Goal: Task Accomplishment & Management: Complete application form

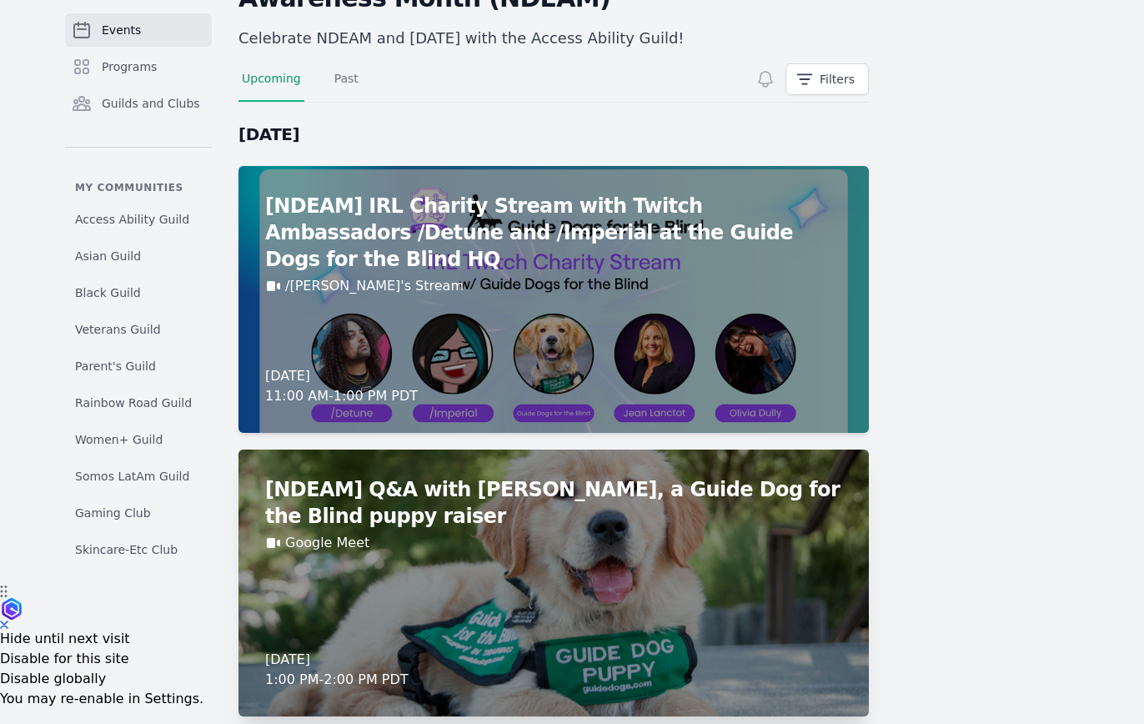
scroll to position [54, 0]
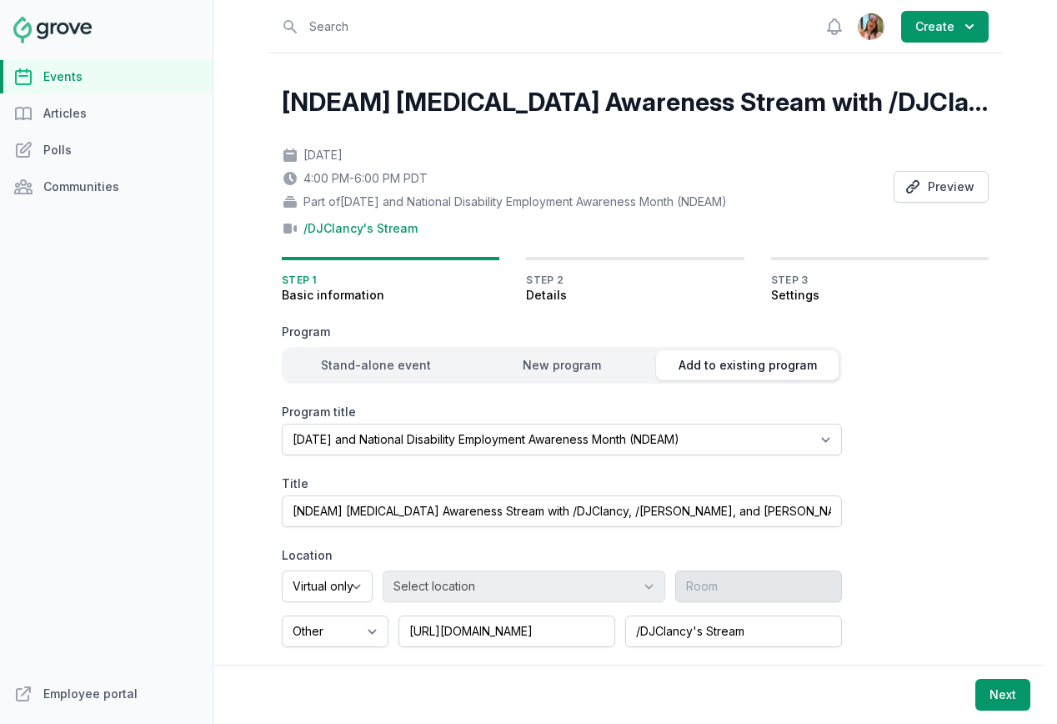
select select "96"
select select "virtual"
select select "false"
select select "4:00 PM"
select select "6:00 PM"
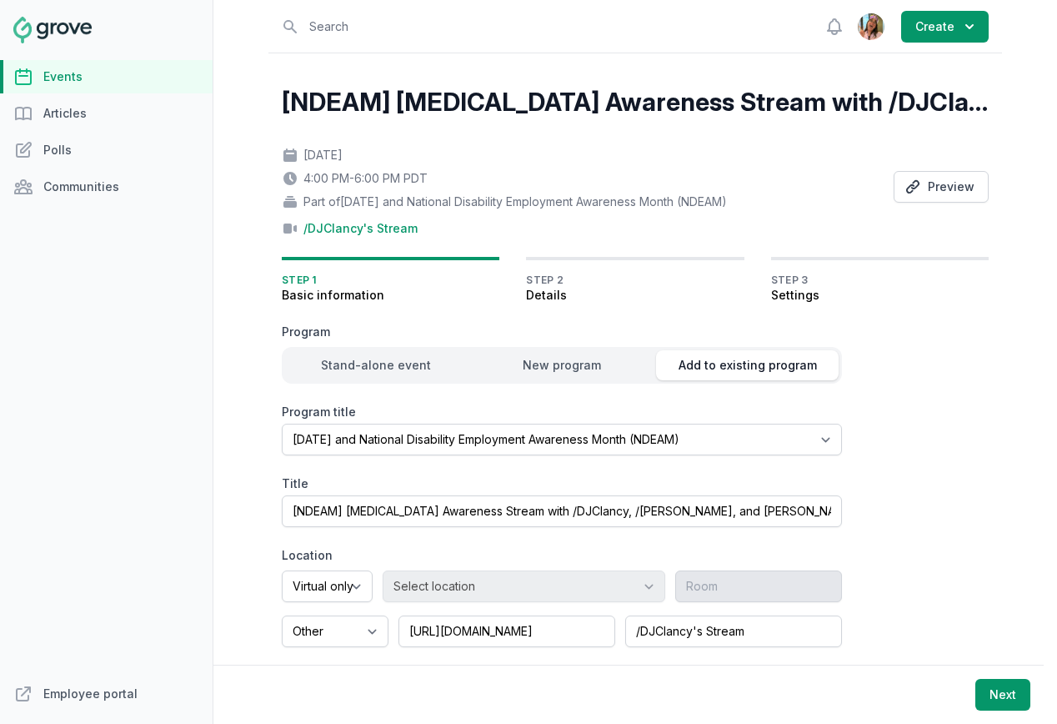
click at [108, 64] on link "Events" at bounding box center [106, 76] width 213 height 33
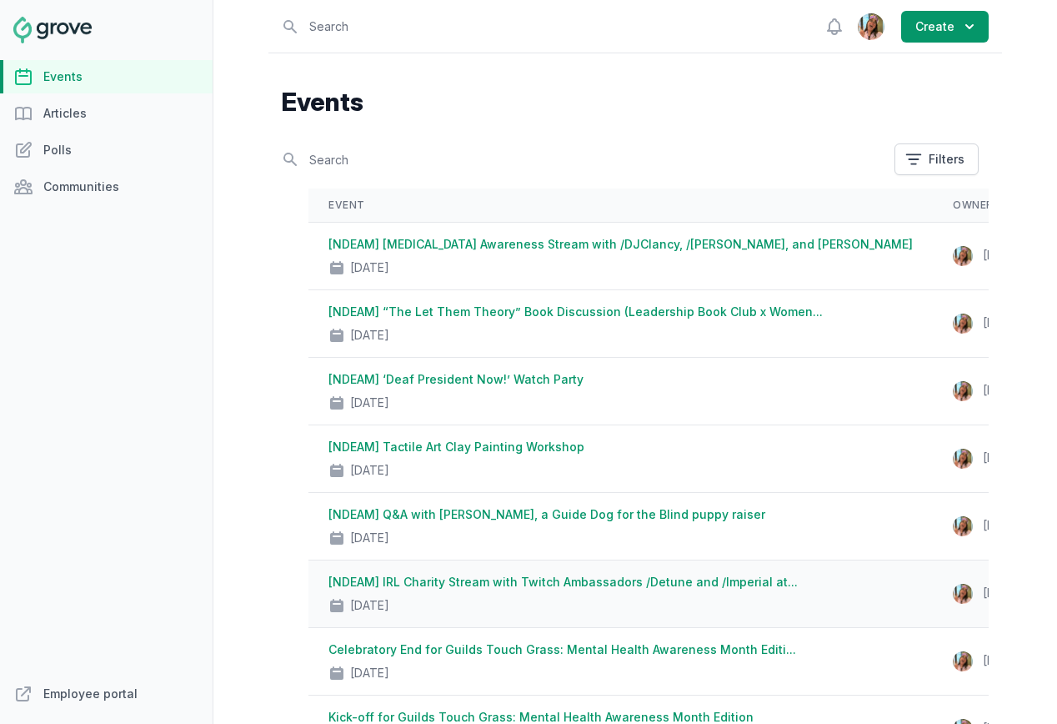
click at [583, 576] on link "[NDEAM] IRL Charity Stream with Twitch Ambassadors /Detune and /Imperial at..." at bounding box center [562, 581] width 469 height 14
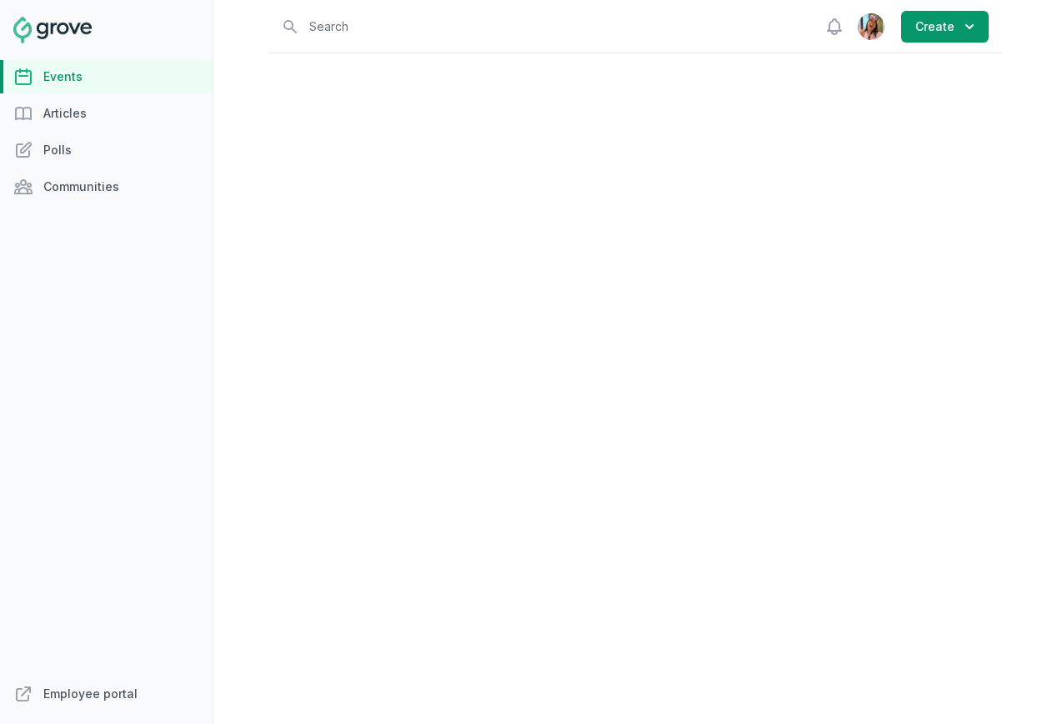
select select "96"
select select "virtual"
select select "false"
select select "11:00 AM"
select select "1:00 PM"
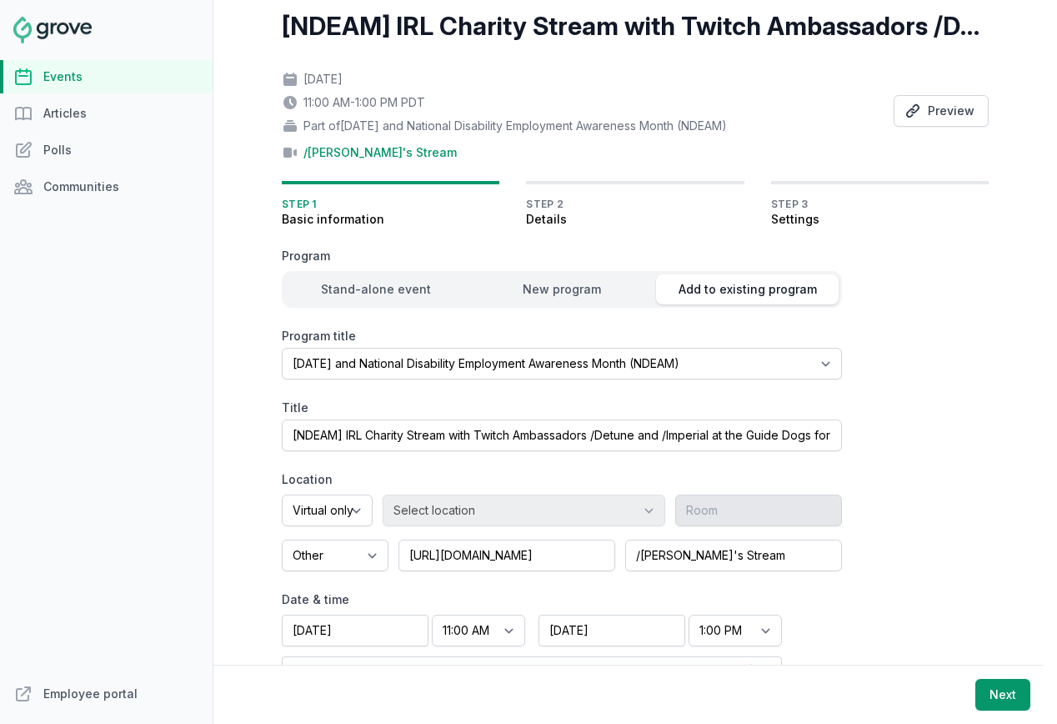
scroll to position [84, 0]
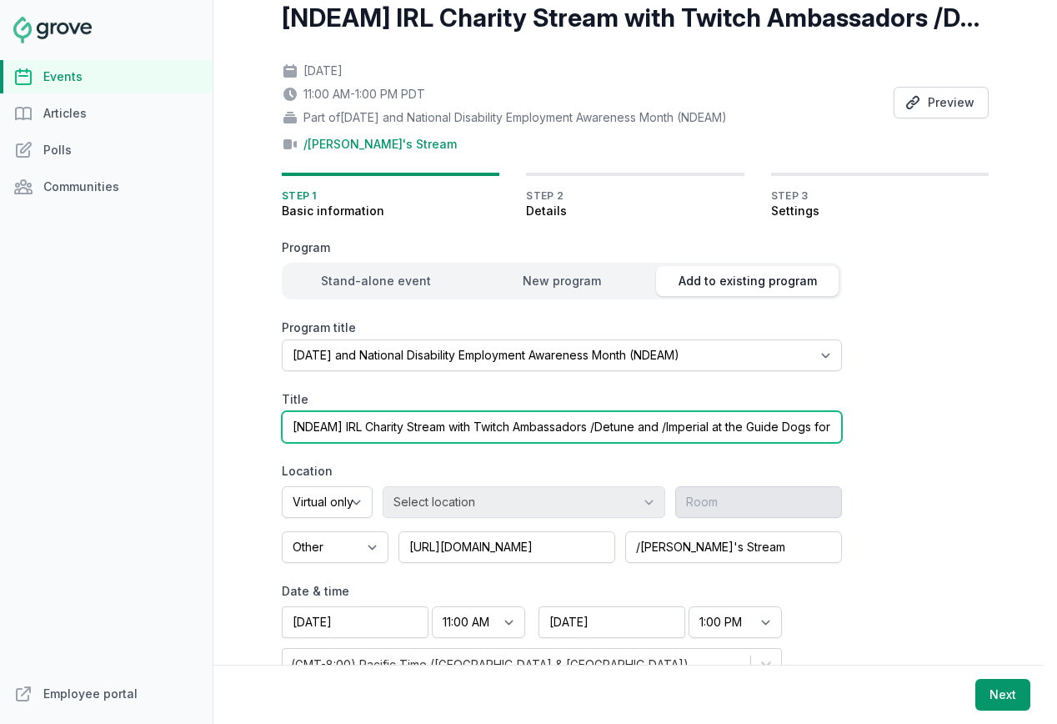
click at [655, 426] on input "[NDEAM] IRL Charity Stream with Twitch Ambassadors /Detune and /Imperial at the…" at bounding box center [562, 427] width 560 height 32
click at [698, 423] on input "[NDEAM] IRL Charity Stream with Twitch Ambassadors /Detune, /Imperial at the Gu…" at bounding box center [562, 427] width 560 height 32
paste input "Sciants_streams"
click at [707, 431] on input "[NDEAM] IRL Charity Stream with Twitch Ambassadors /Detune, /Imperial, /Sciants…" at bounding box center [562, 427] width 560 height 32
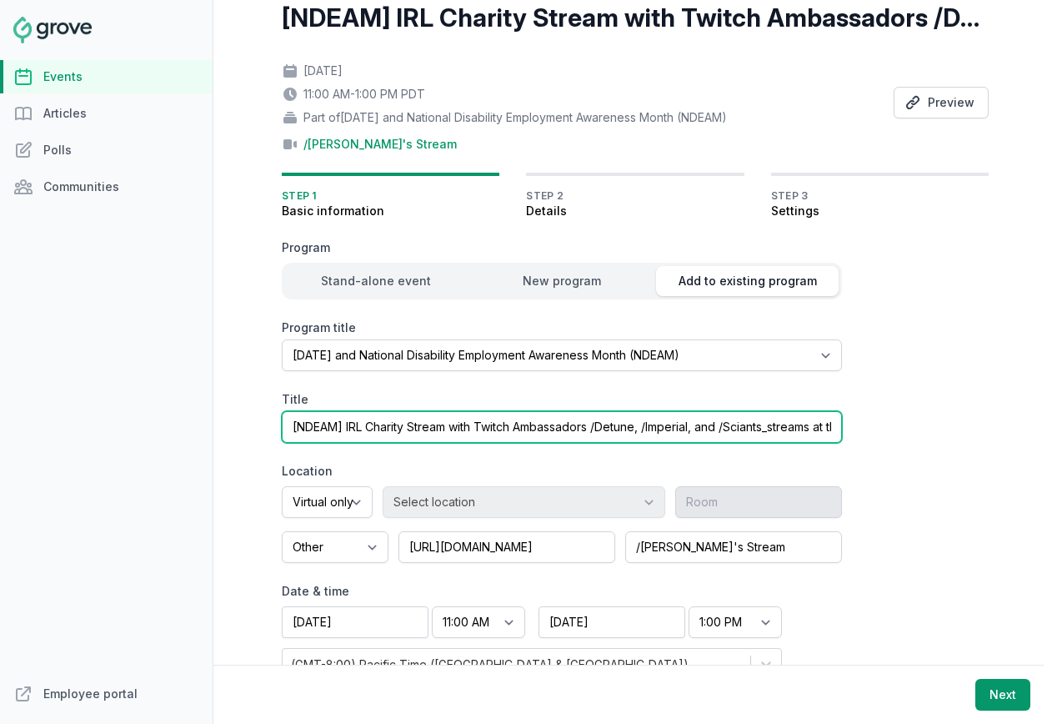
scroll to position [127, 0]
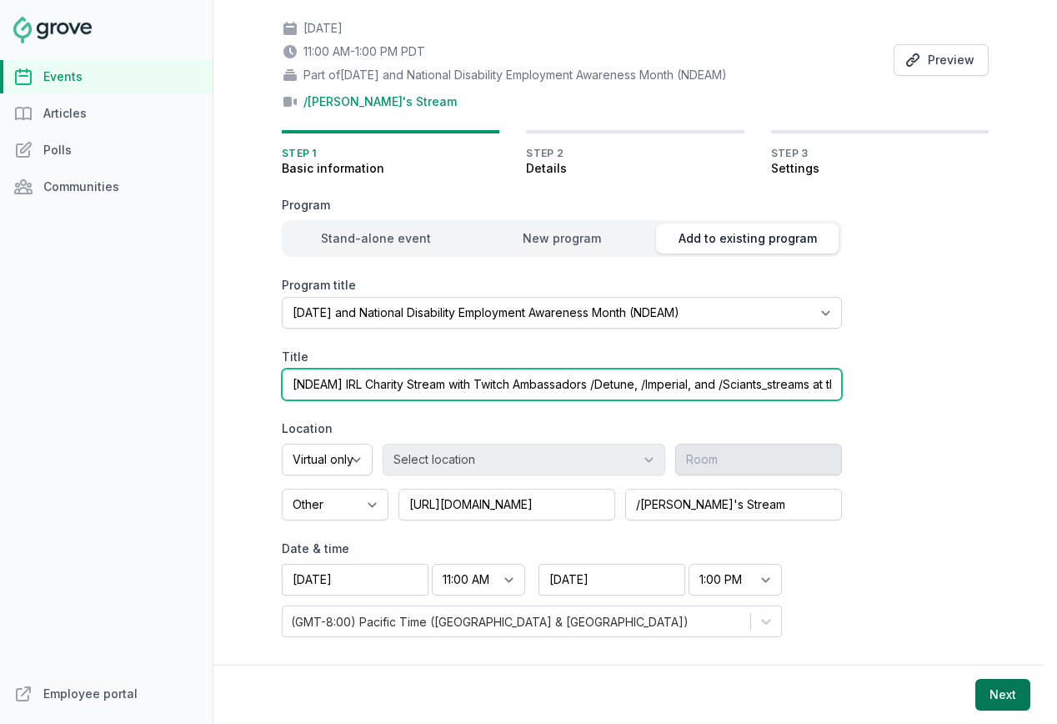
type input "[NDEAM] IRL Charity Stream with Twitch Ambassadors /Detune, /Imperial, and /Sci…"
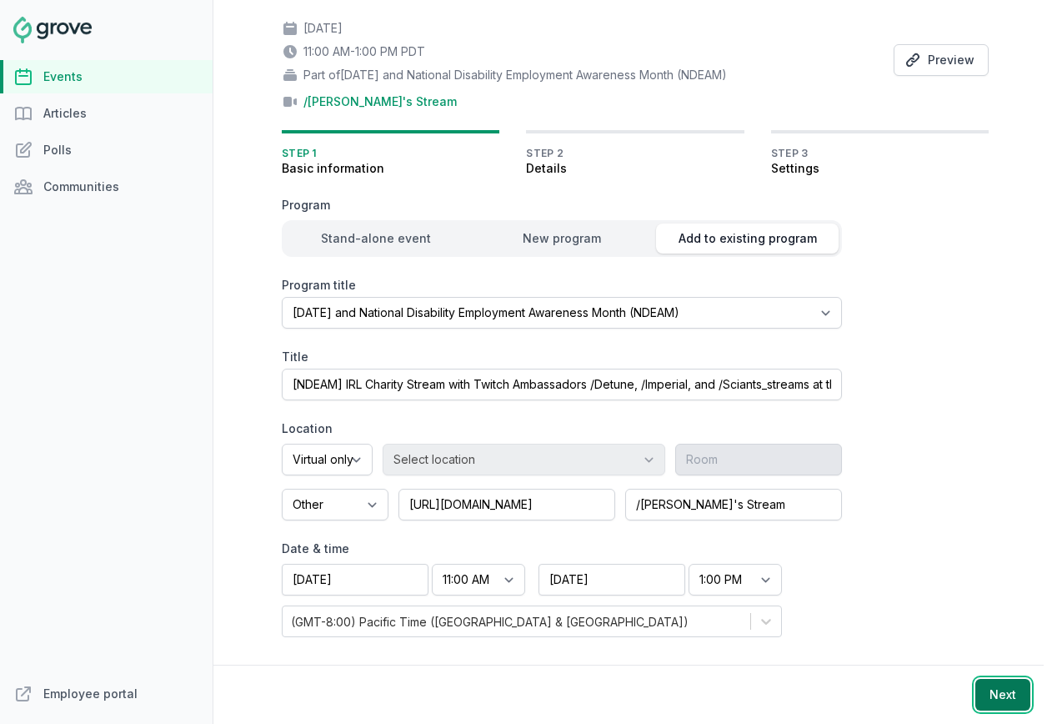
click at [1009, 686] on button "Next" at bounding box center [1002, 695] width 55 height 32
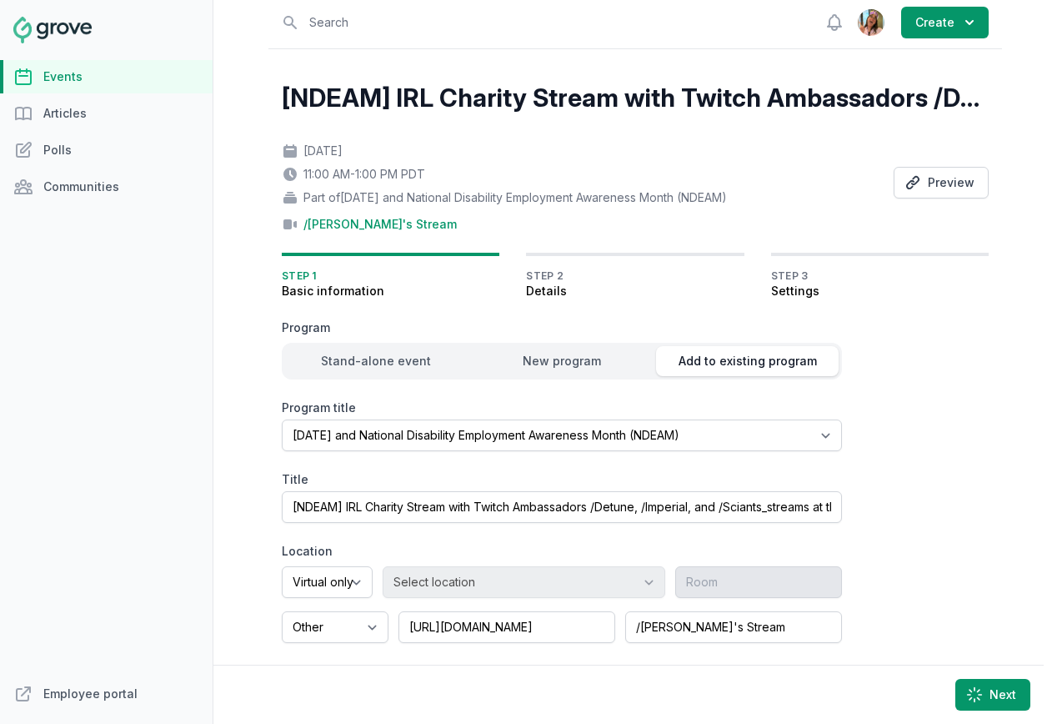
scroll to position [0, 0]
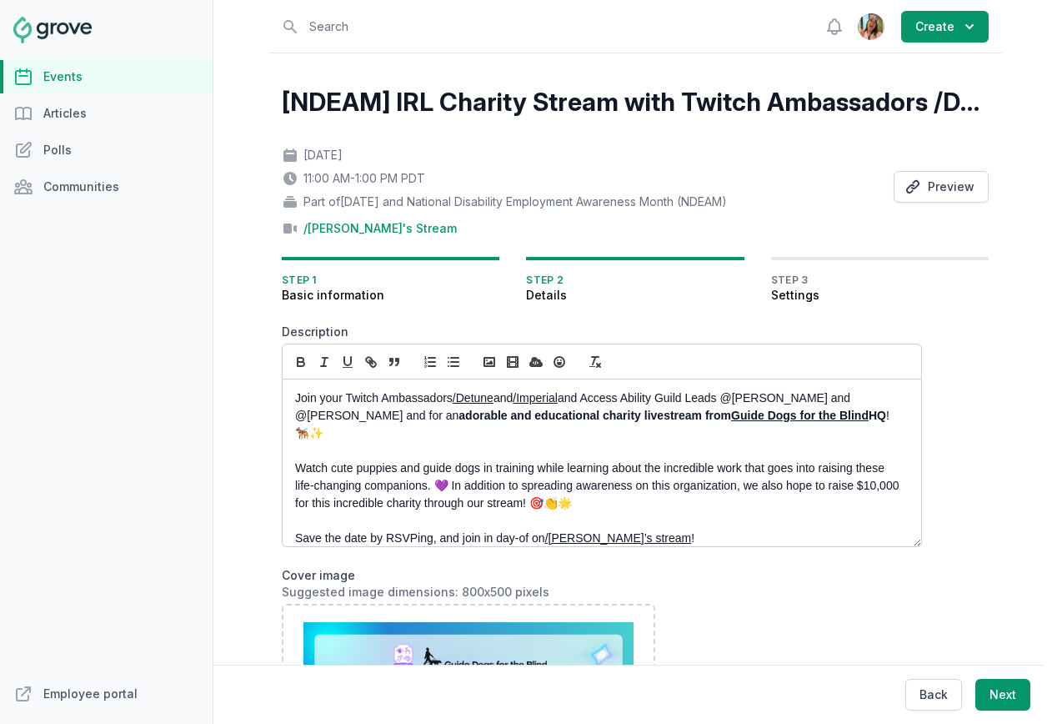
click at [516, 402] on p "Join your Twitch Ambassadors /Detune and /Imperial and Access Ability Guild Lea…" at bounding box center [597, 415] width 604 height 53
click at [550, 398] on p "Join your Twitch Ambassadors /Detune , /Imperial and Access Ability Guild Leads…" at bounding box center [597, 415] width 604 height 53
click at [670, 397] on p "Join your Twitch Ambassadors /Detune , /Imperial , and /Sciants_streams and Acc…" at bounding box center [597, 415] width 604 height 53
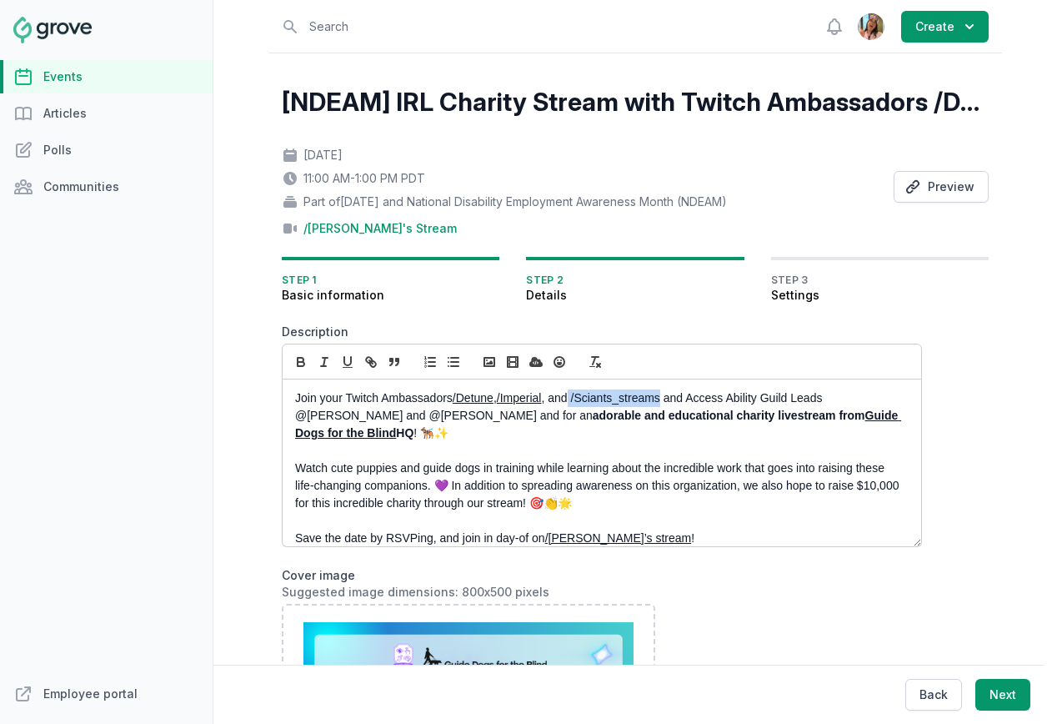
click at [574, 398] on p "Join your Twitch Ambassadors /Detune , /Imperial , and /Sciants_streams and Acc…" at bounding box center [597, 415] width 604 height 53
click at [580, 400] on p "Join your Twitch Ambassadors /Detune , /Imperial , and /Sciants_streams and Acc…" at bounding box center [597, 415] width 604 height 53
click at [664, 400] on p "Join your Twitch Ambassadors /Detune , /Imperial , and /Sciants_streams and Acc…" at bounding box center [597, 415] width 604 height 53
copy p "/Sciants_streams"
click at [591, 397] on p "Join your Twitch Ambassadors /Detune , /Imperial , and /Sciants_streams and Acc…" at bounding box center [597, 415] width 604 height 53
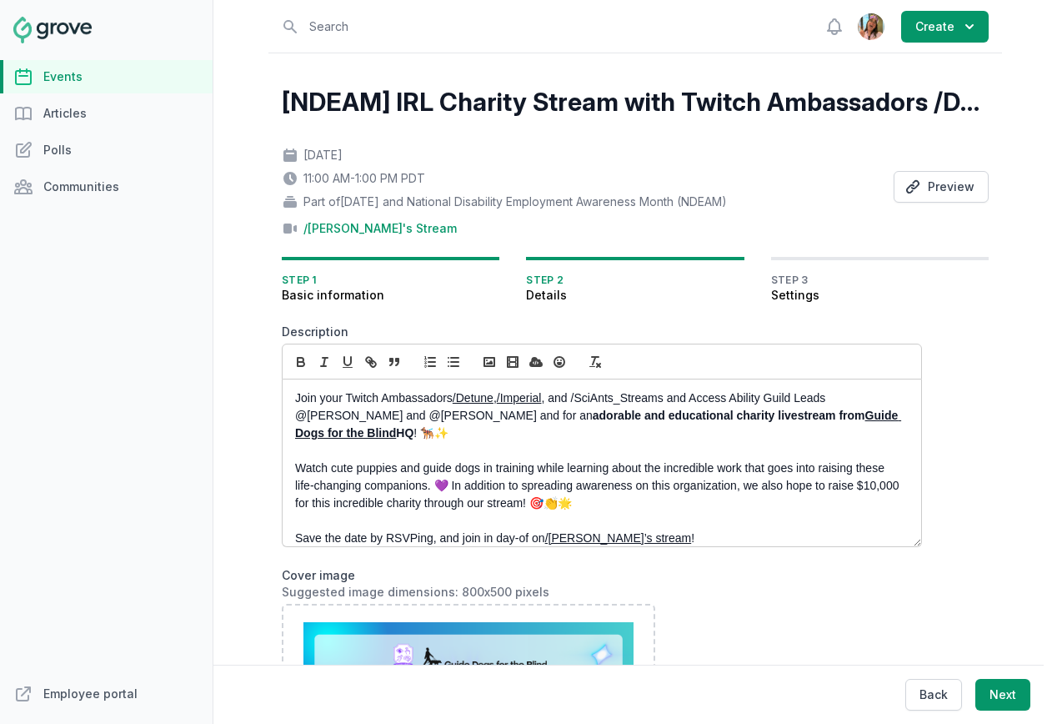
click at [669, 398] on p "Join your Twitch Ambassadors /Detune , /Imperial , and /SciAnts_Streams and Acc…" at bounding box center [597, 415] width 604 height 53
click at [576, 400] on p "Join your Twitch Ambassadors /Detune , /Imperial , and /SciAnts_Streams and Acc…" at bounding box center [597, 415] width 604 height 53
click at [378, 359] on button "button" at bounding box center [370, 362] width 23 height 20
paste input "[URL][DOMAIN_NAME]"
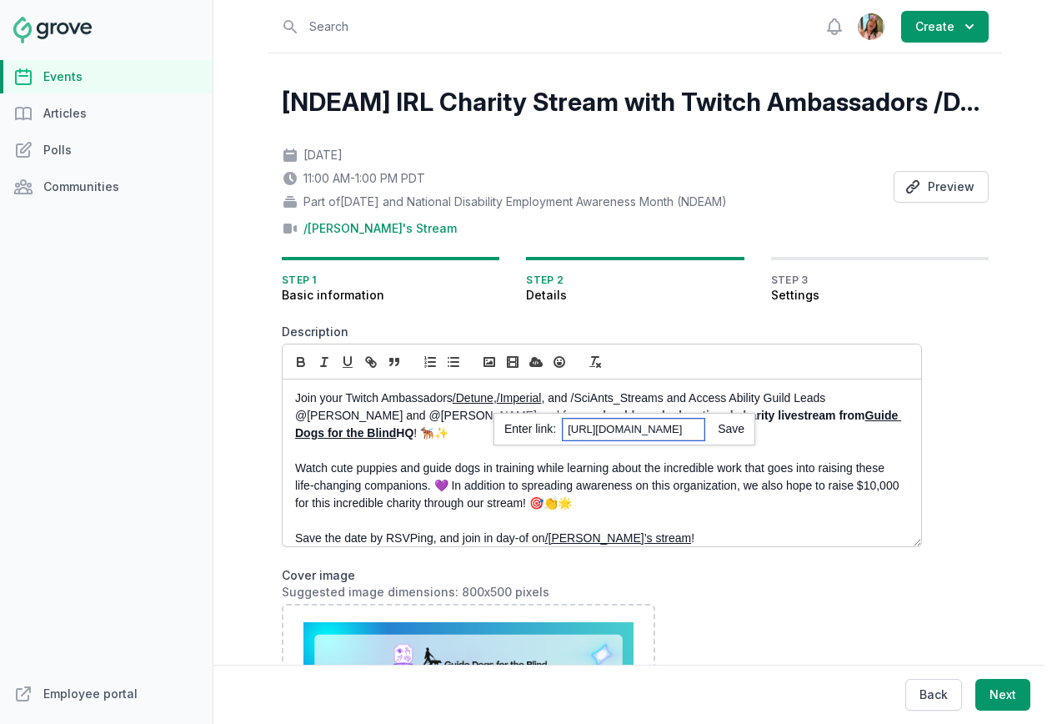
type input "[URL][DOMAIN_NAME]"
click at [739, 431] on link at bounding box center [724, 428] width 40 height 13
click at [753, 447] on p at bounding box center [597, 451] width 604 height 18
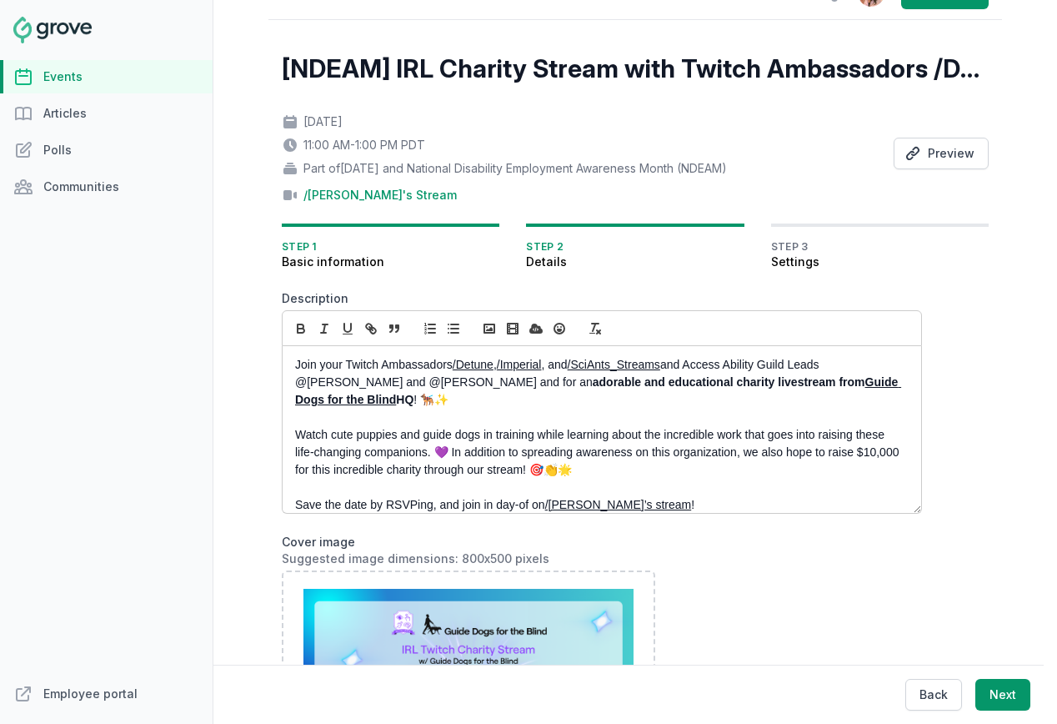
scroll to position [48, 0]
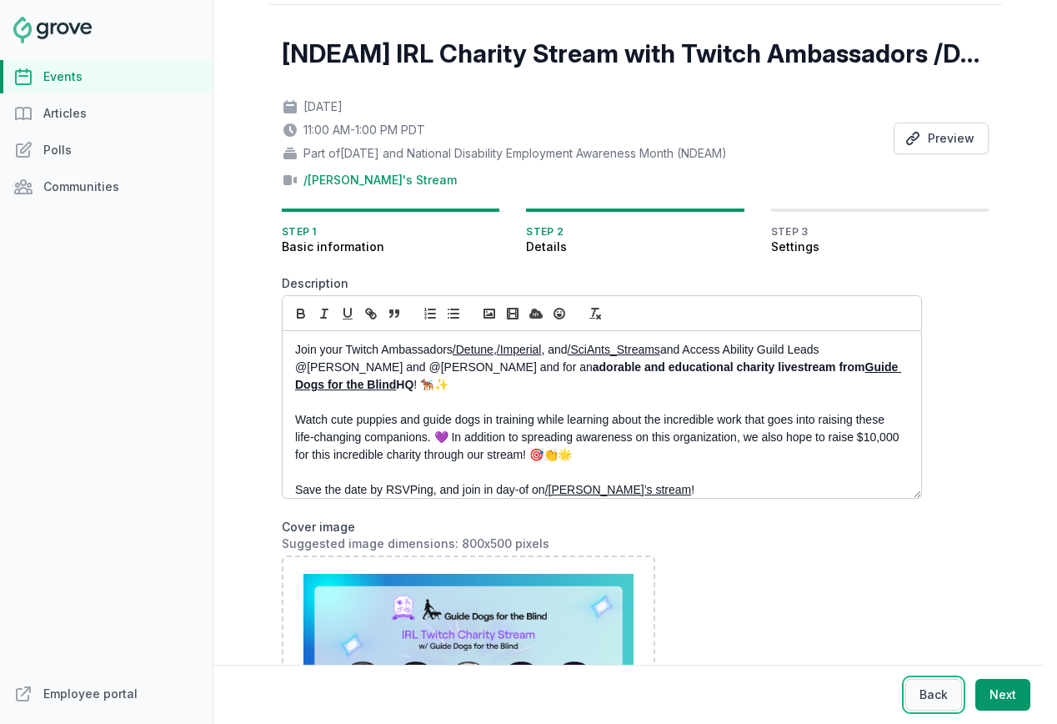
click at [930, 690] on button "Back" at bounding box center [933, 695] width 57 height 32
select select "96"
select select "virtual"
select select "false"
select select "11:00 AM"
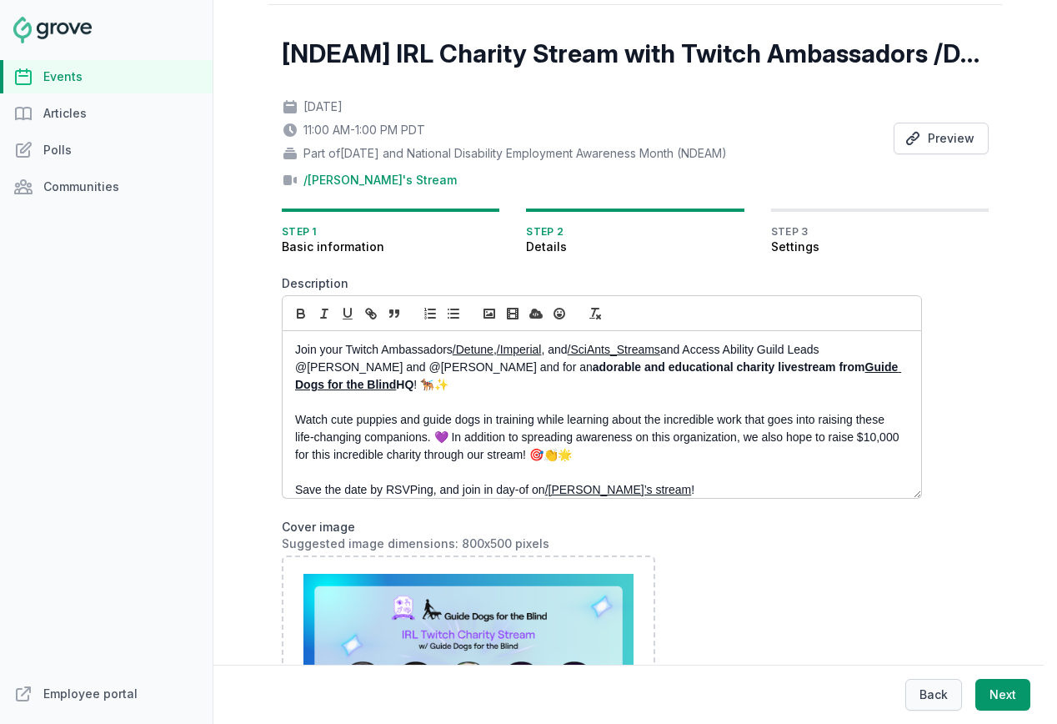
select select "1:00 PM"
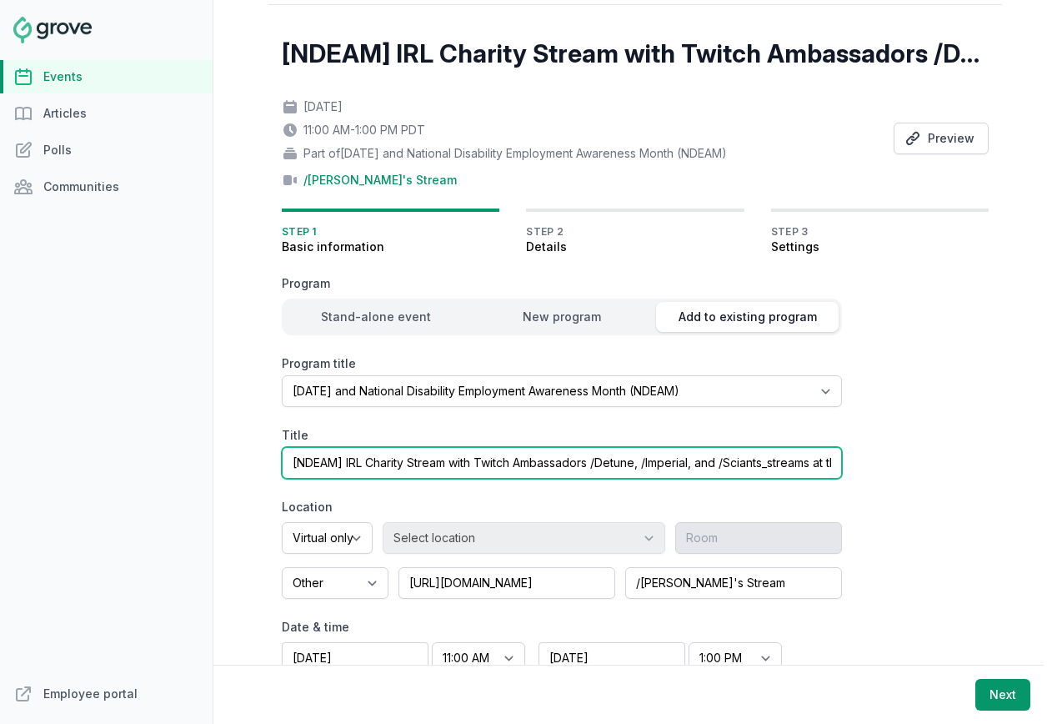
click at [747, 464] on input "[NDEAM] IRL Charity Stream with Twitch Ambassadors /Detune, /Imperial, and /Sci…" at bounding box center [562, 463] width 560 height 32
type input "[NDEAM] IRL Charity Stream with Twitch Ambassadors /Detune, /Imperial, and /Sci…"
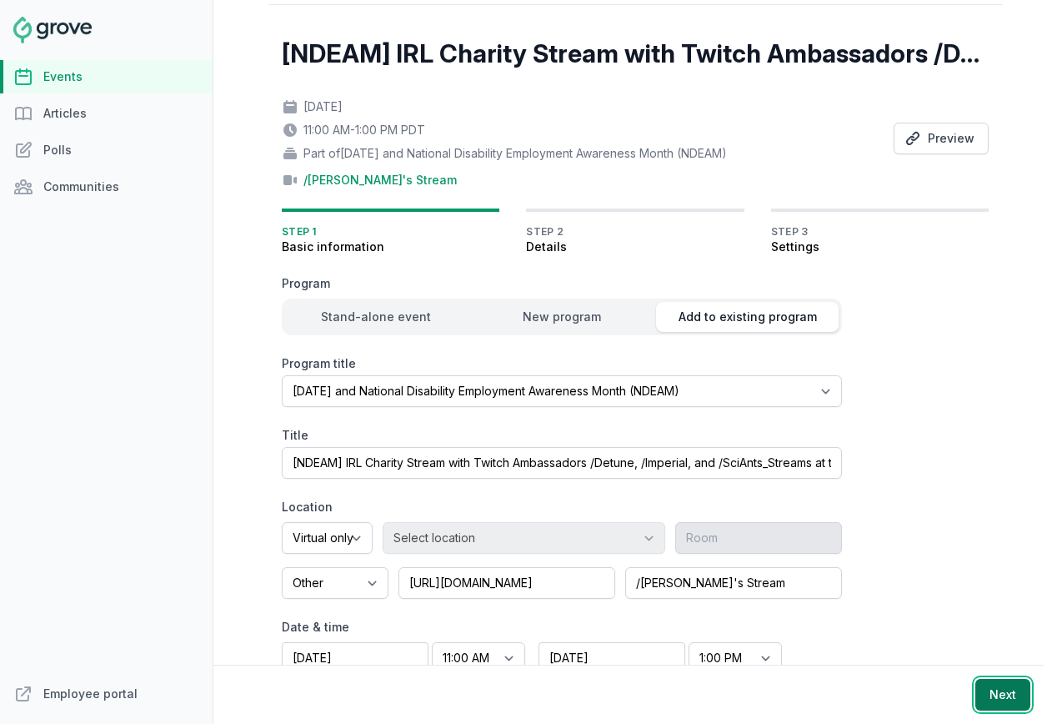
click at [1002, 691] on button "Next" at bounding box center [1002, 695] width 55 height 32
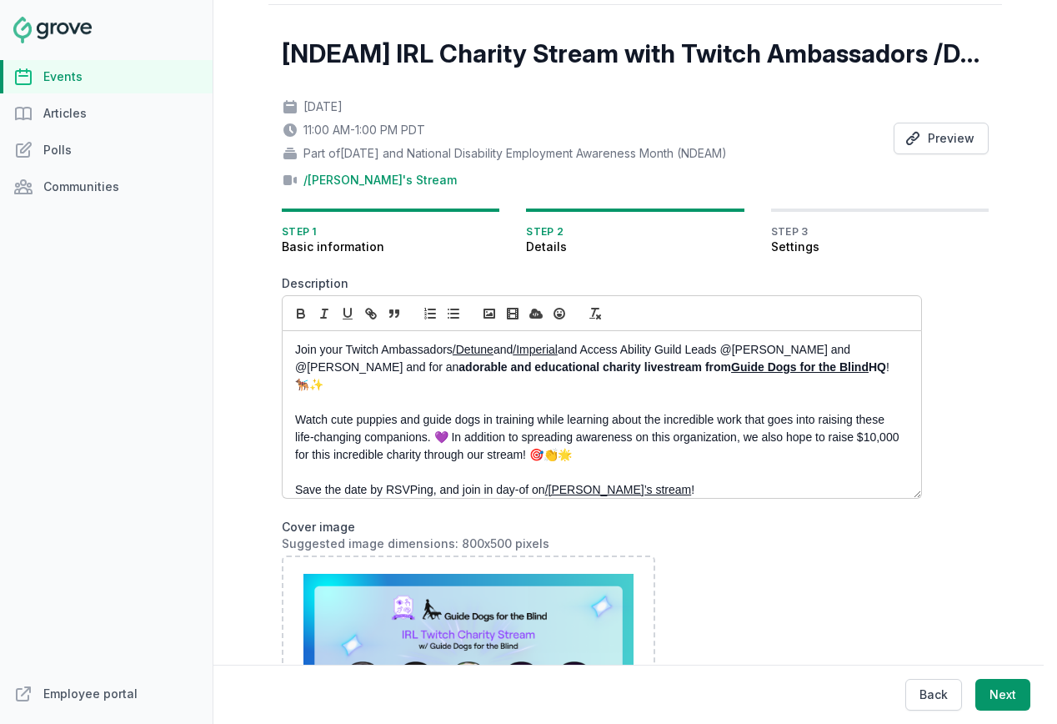
click at [512, 352] on p "Join your Twitch Ambassadors /Detune and /Imperial and Access Ability Guild Lea…" at bounding box center [597, 367] width 604 height 53
click at [550, 352] on p "Join your Twitch Ambassadors /Detune , /Imperial and Access Ability Guild Leads…" at bounding box center [597, 367] width 604 height 53
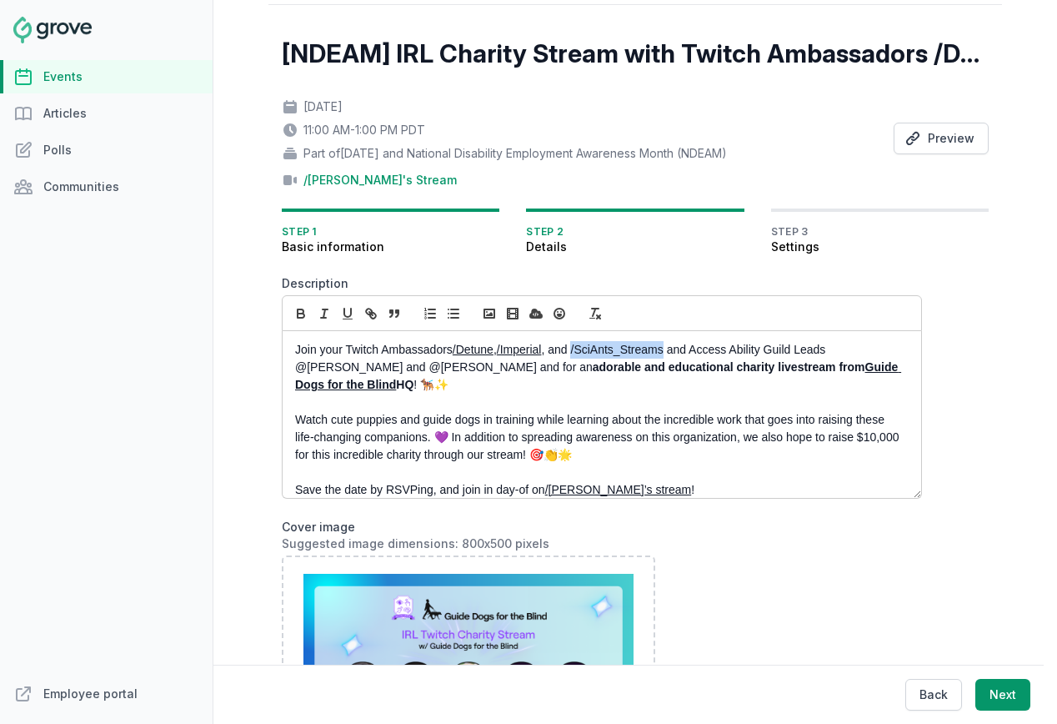
click at [577, 350] on p "Join your Twitch Ambassadors /Detune , /Imperial , and /SciAnts_Streams and Acc…" at bounding box center [597, 367] width 604 height 53
click at [373, 315] on line "button" at bounding box center [370, 313] width 3 height 3
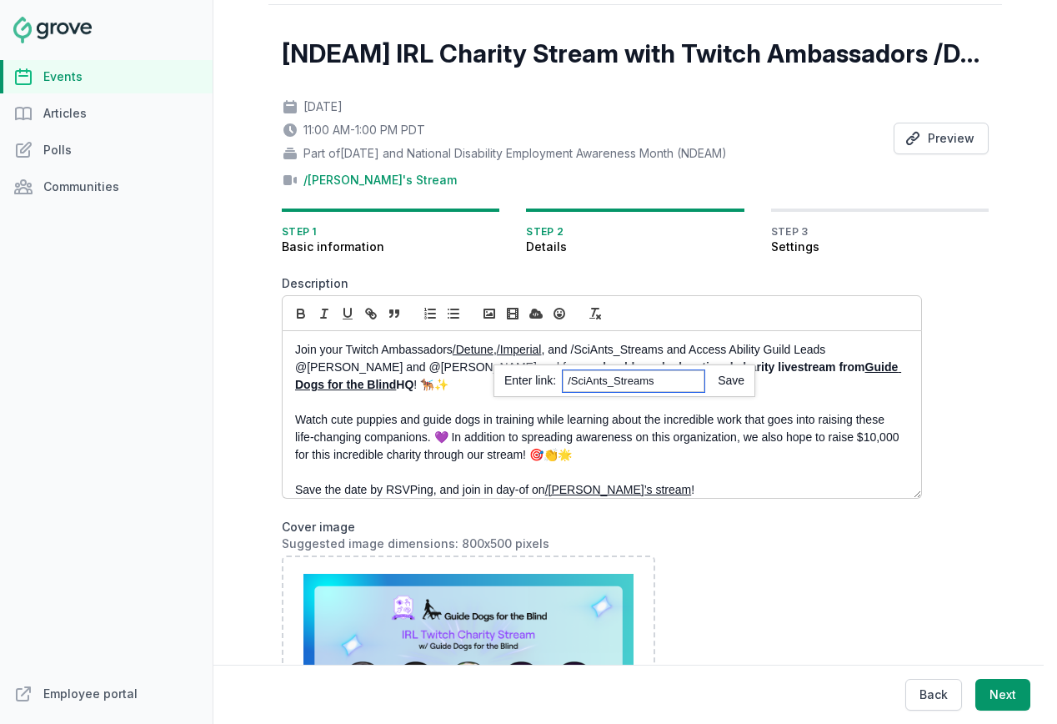
paste input "[URL][DOMAIN_NAME]"
type input "[URL][DOMAIN_NAME]"
click at [739, 372] on div "[URL][DOMAIN_NAME]" at bounding box center [625, 380] width 262 height 33
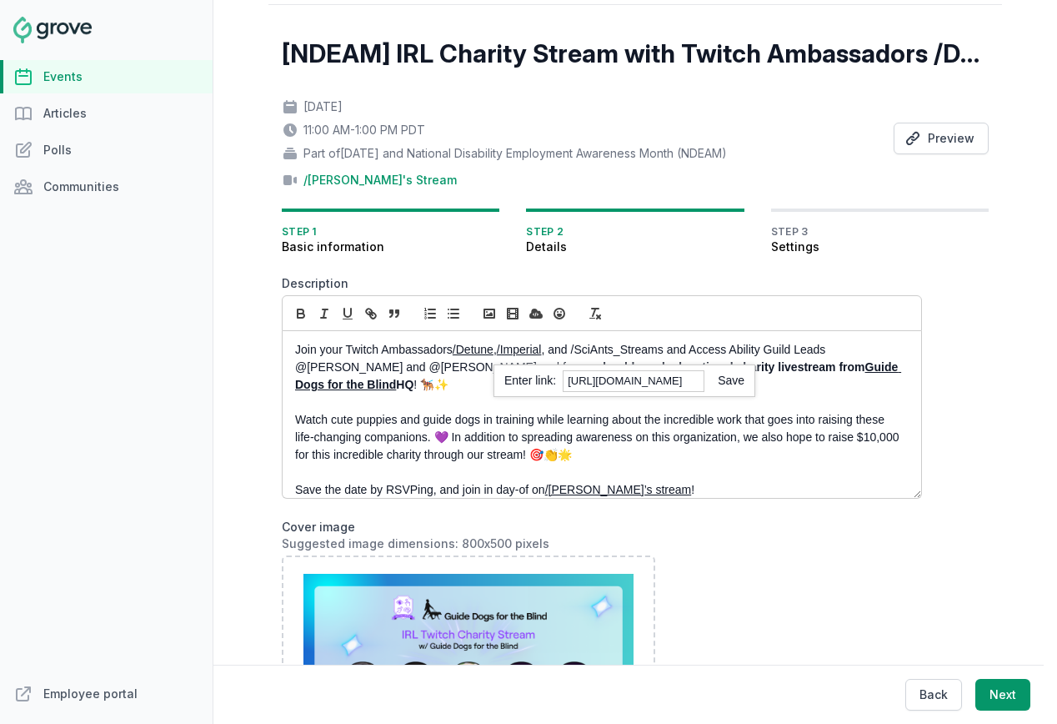
click at [739, 383] on link at bounding box center [724, 379] width 40 height 13
click at [737, 390] on p "Join your Twitch Ambassadors /Detune , /Imperial , and /SciAnts_Streams and Acc…" at bounding box center [597, 367] width 604 height 53
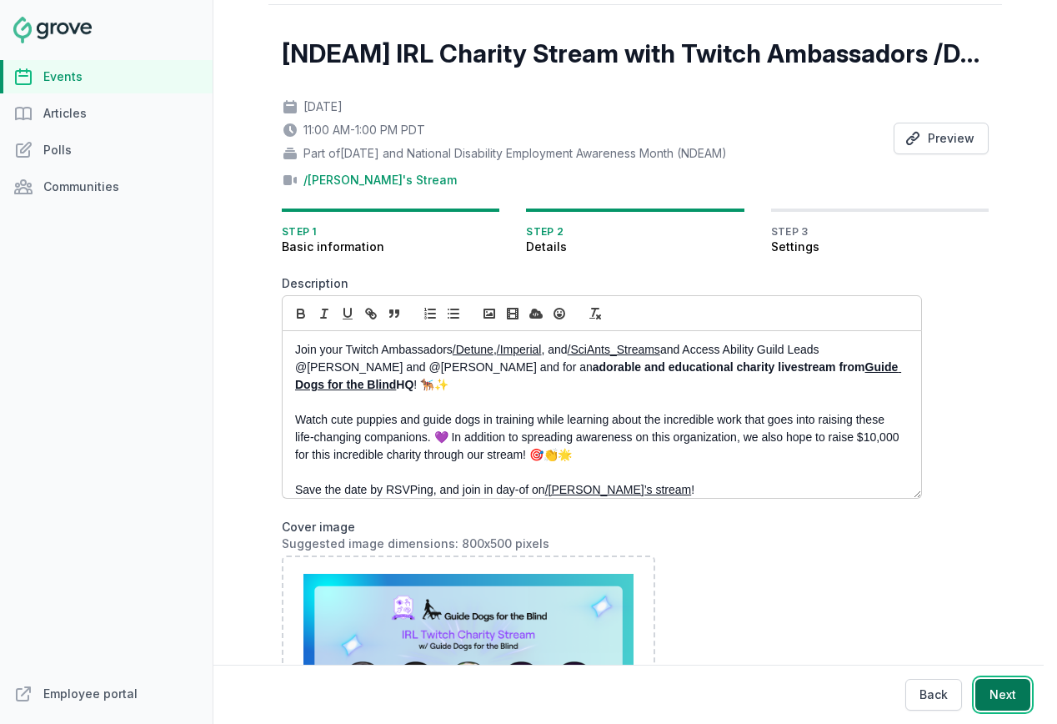
click at [1002, 696] on button "Next" at bounding box center [1002, 695] width 55 height 32
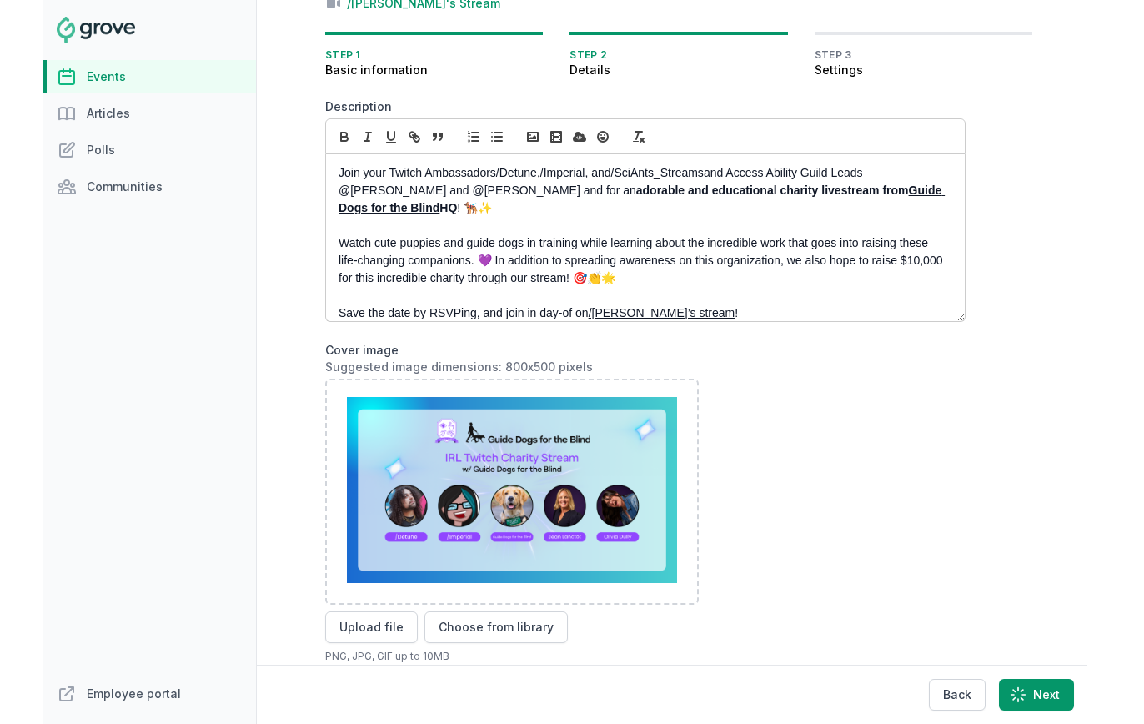
scroll to position [173, 0]
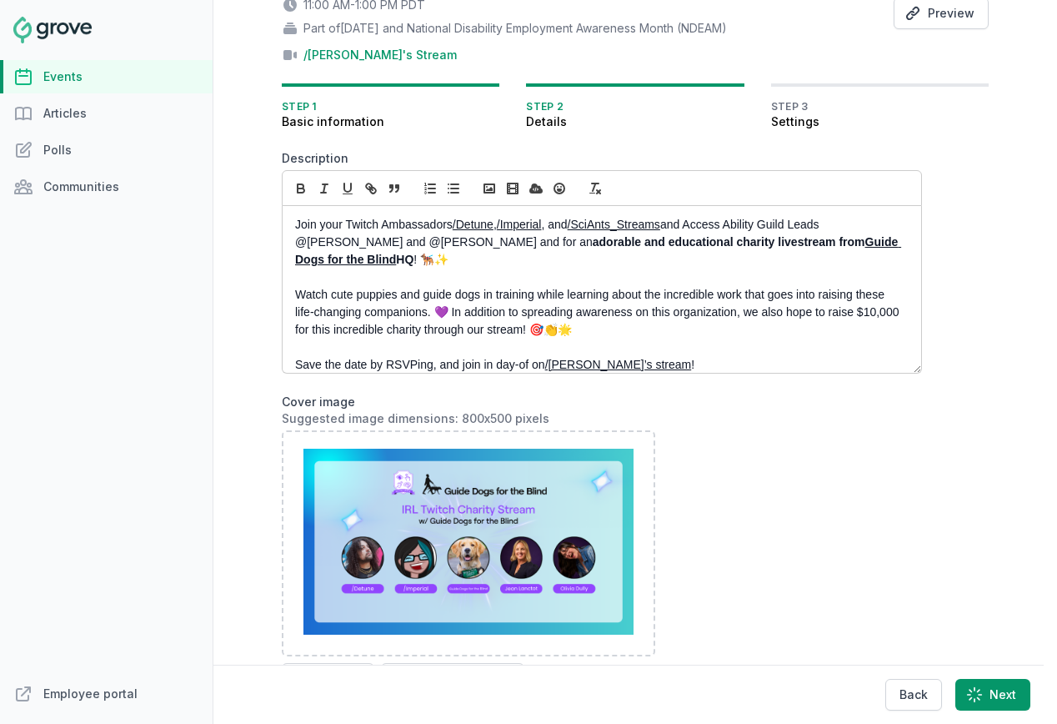
select select "89"
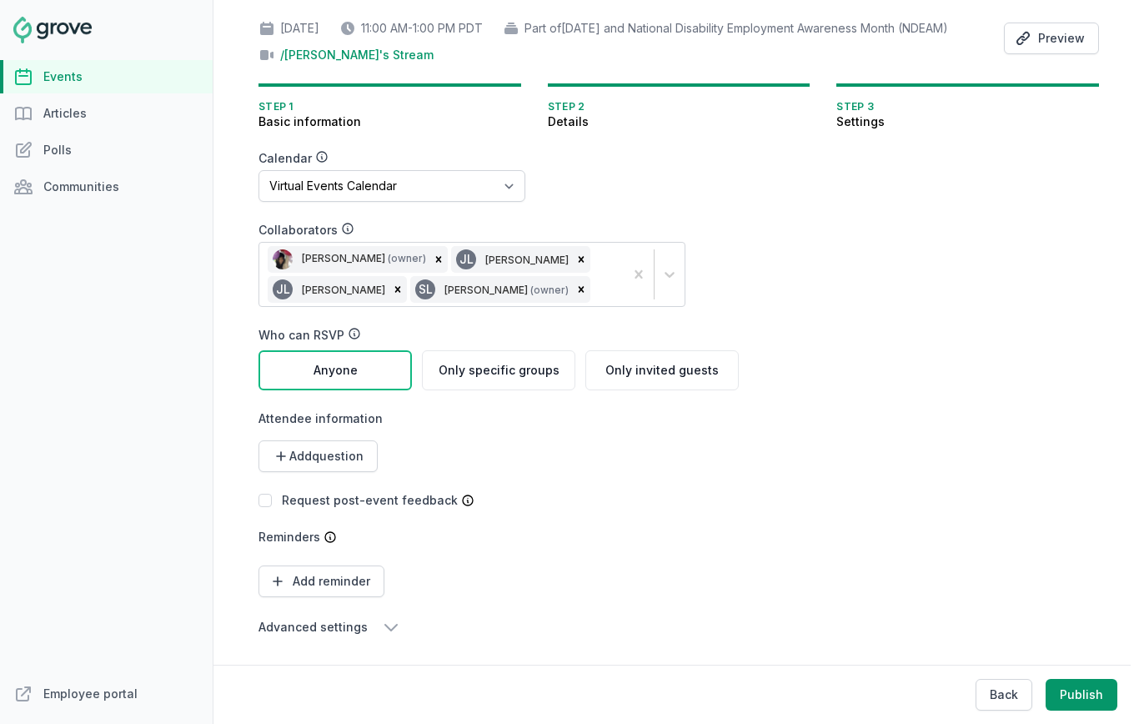
scroll to position [144, 0]
click at [1013, 712] on div "Back Publish" at bounding box center [559, 693] width 1144 height 59
click at [1013, 703] on button "Back" at bounding box center [1003, 695] width 57 height 32
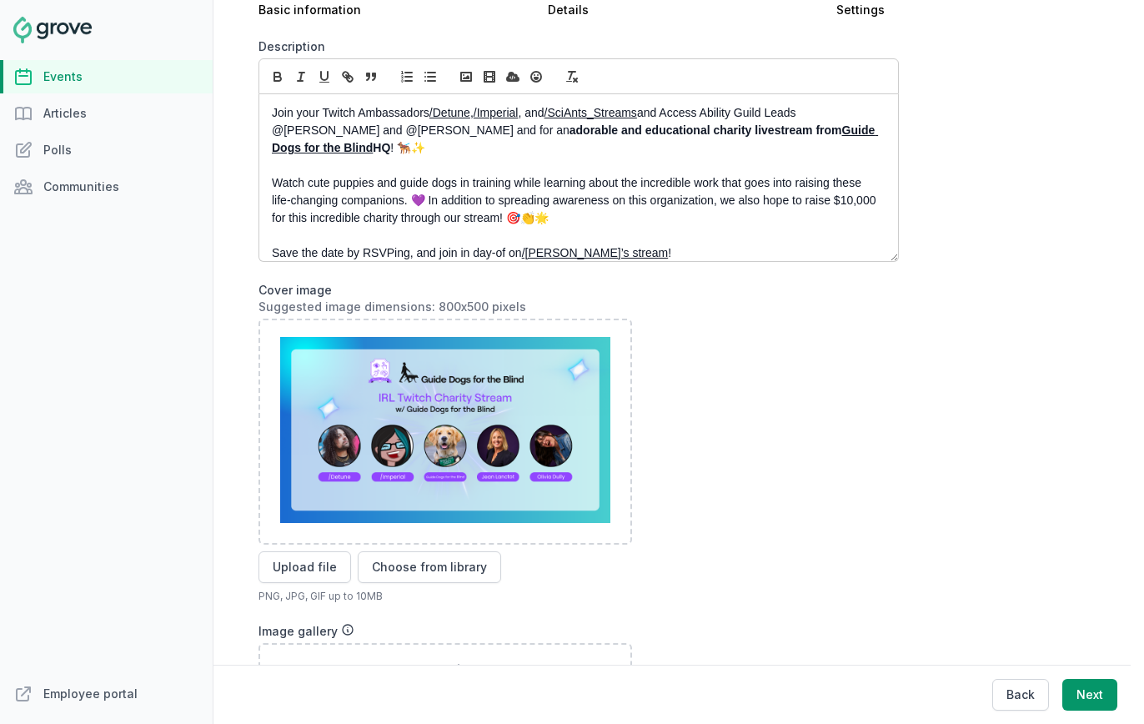
scroll to position [267, 0]
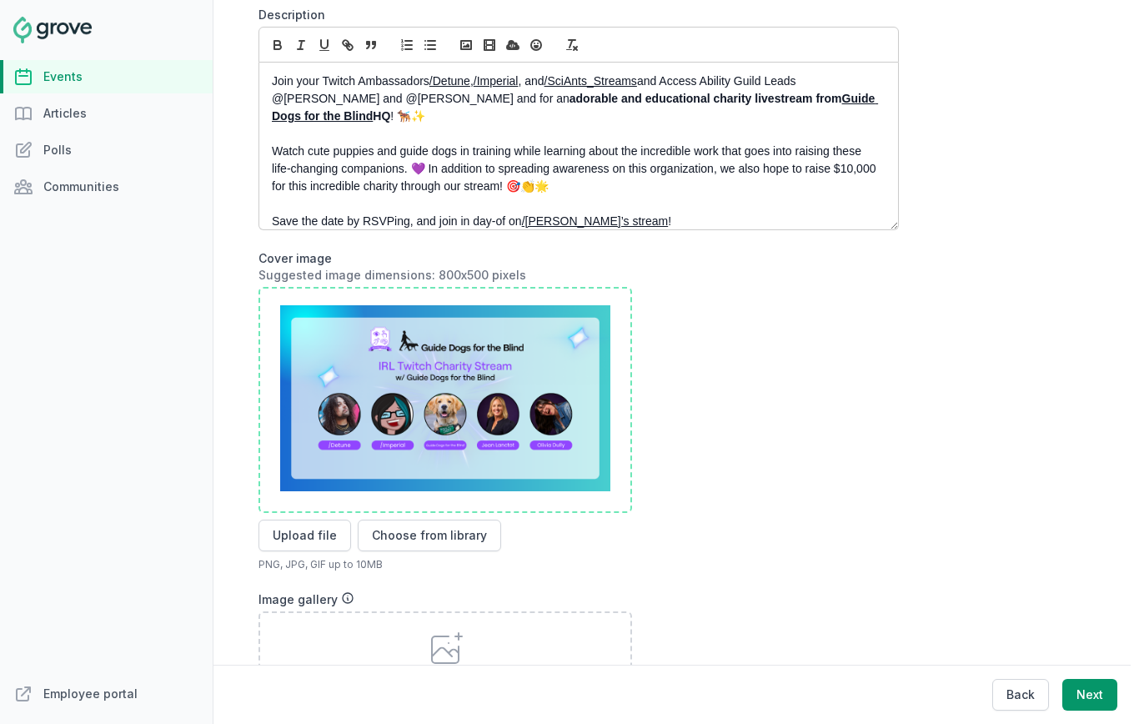
click at [476, 441] on img at bounding box center [445, 398] width 330 height 186
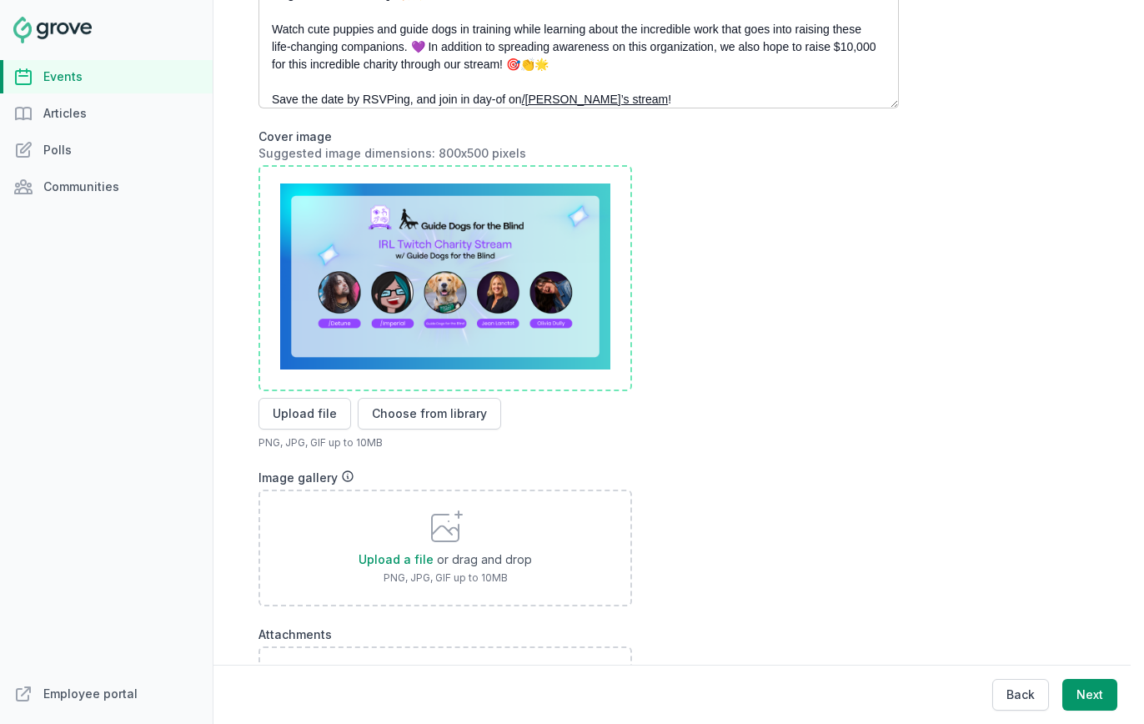
scroll to position [426, 0]
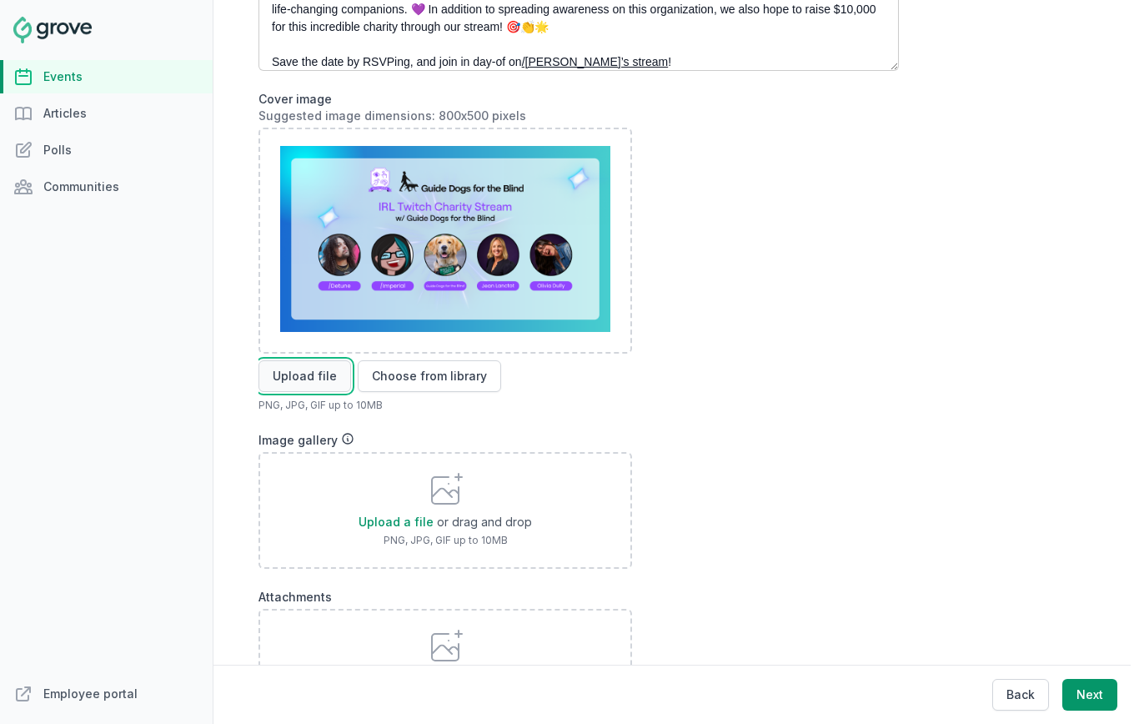
click at [321, 392] on button "Upload file" at bounding box center [304, 376] width 93 height 32
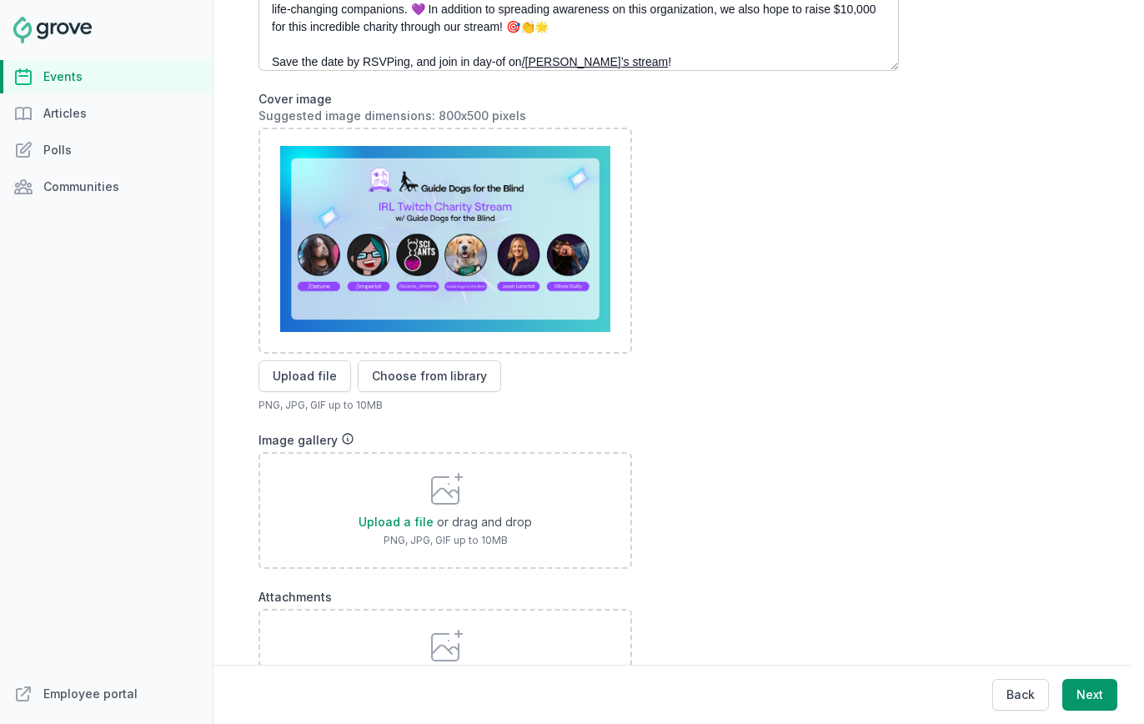
click at [773, 353] on div at bounding box center [578, 241] width 640 height 226
click at [1056, 698] on button "Next" at bounding box center [1089, 695] width 55 height 32
select select "89"
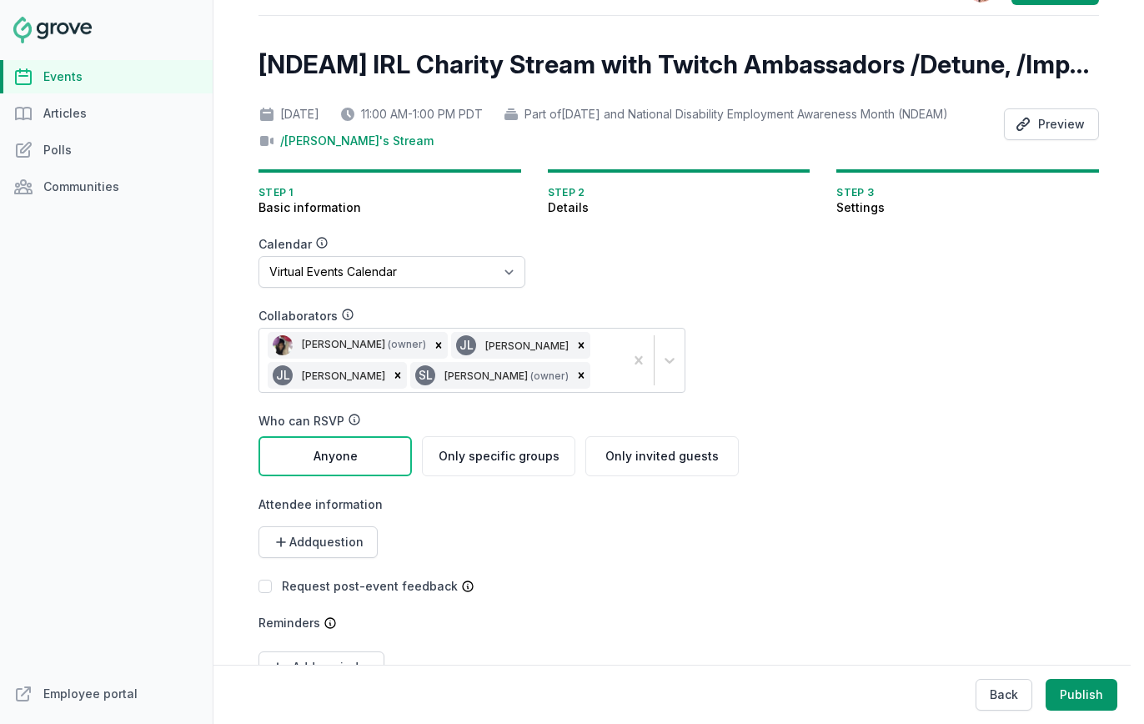
scroll to position [147, 0]
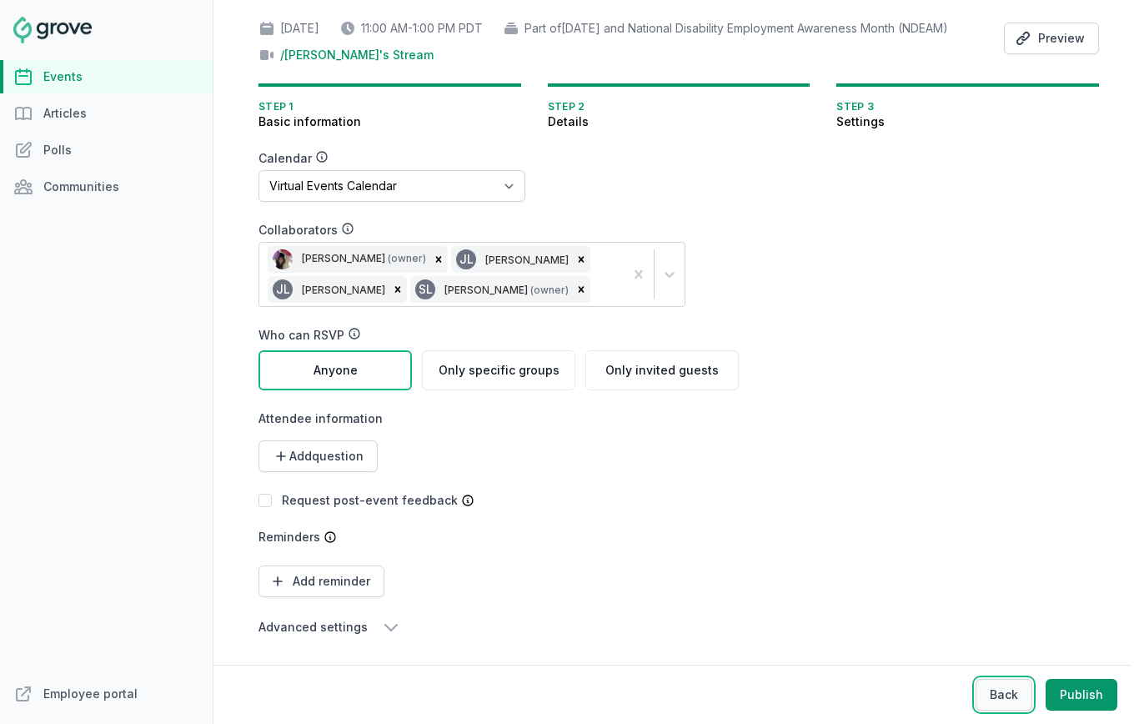
click at [1001, 692] on button "Back" at bounding box center [1003, 695] width 57 height 32
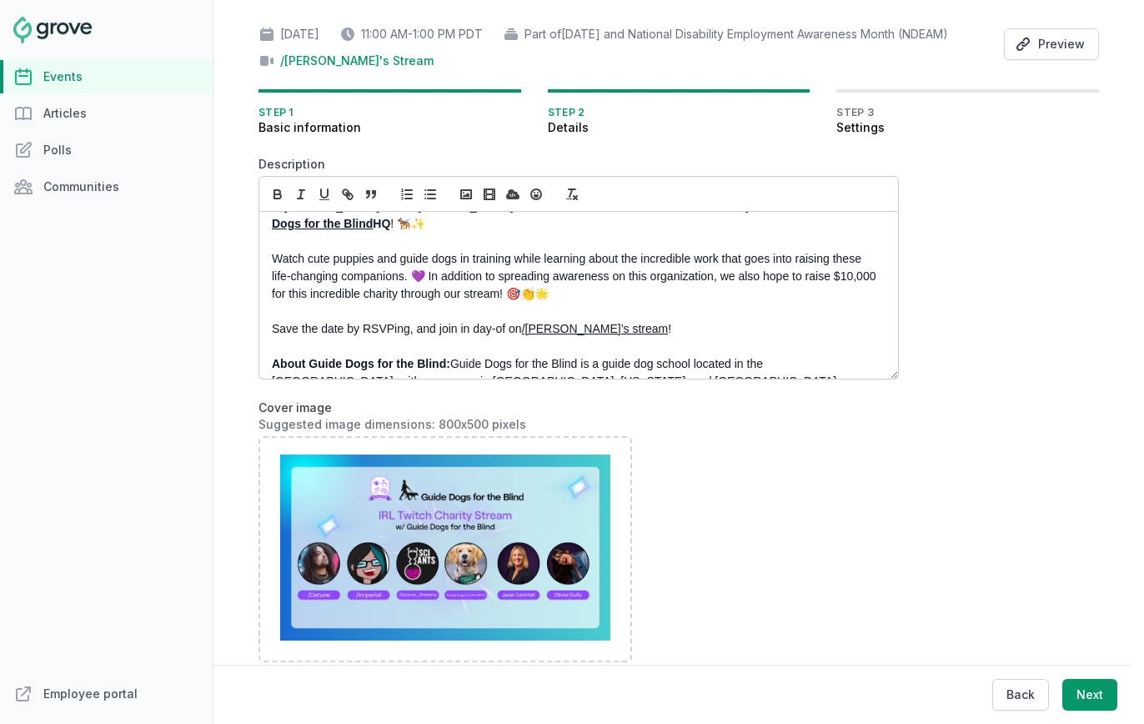
scroll to position [88, 0]
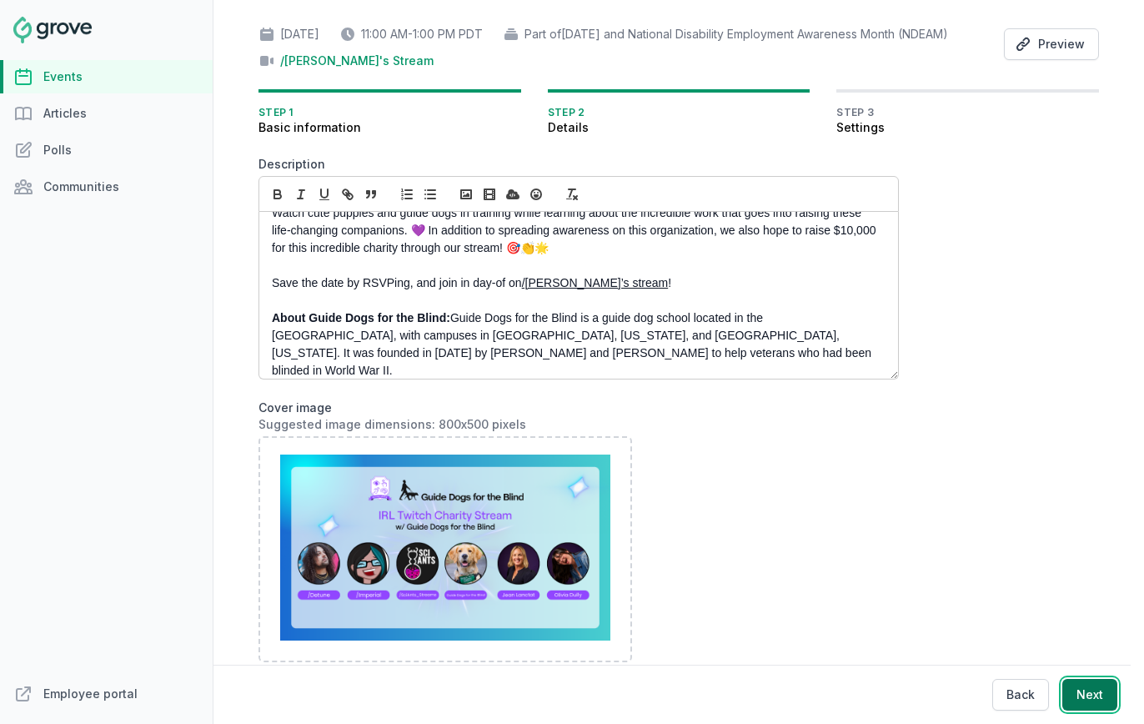
click at [1056, 692] on button "Next" at bounding box center [1089, 695] width 55 height 32
select select "89"
